Goal: Task Accomplishment & Management: Use online tool/utility

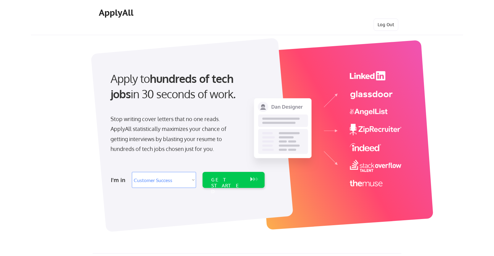
select select ""sales""
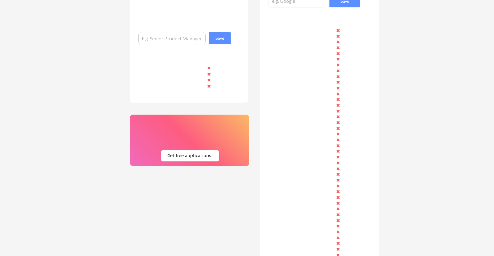
scroll to position [330, 0]
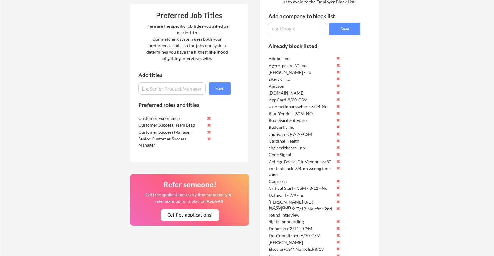
click at [279, 31] on textarea at bounding box center [297, 29] width 58 height 12
type textarea "CaptivateIQ-9/24-No"
click at [353, 29] on button "Save" at bounding box center [344, 29] width 31 height 12
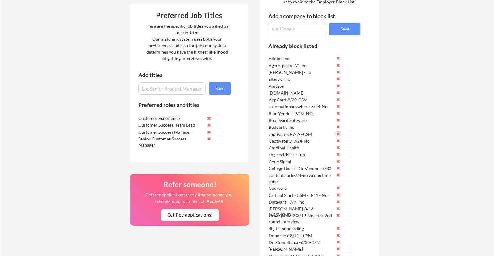
click at [338, 132] on button at bounding box center [338, 134] width 5 height 5
